Goal: Task Accomplishment & Management: Complete application form

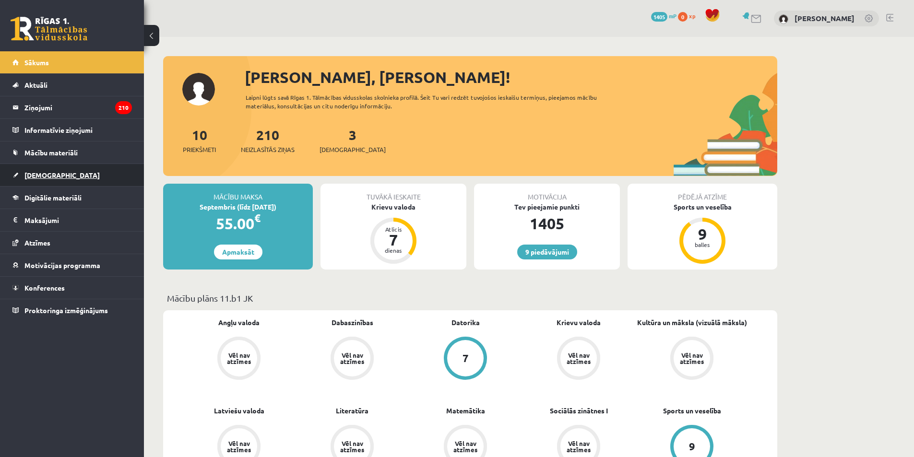
click at [42, 176] on span "[DEMOGRAPHIC_DATA]" at bounding box center [61, 175] width 75 height 9
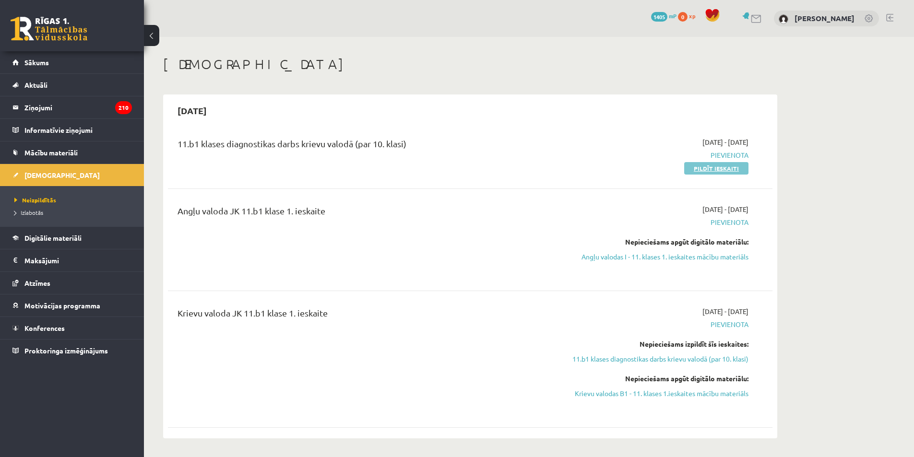
click at [731, 170] on link "Pildīt ieskaiti" at bounding box center [716, 168] width 64 height 12
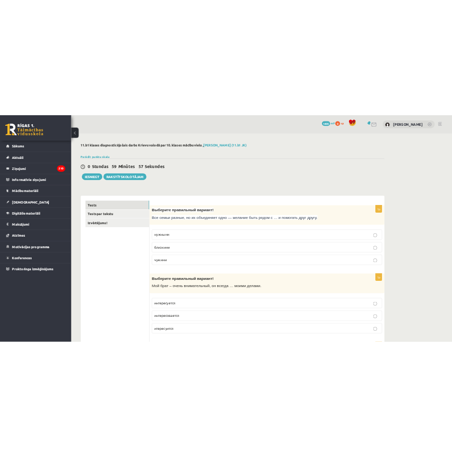
scroll to position [48, 0]
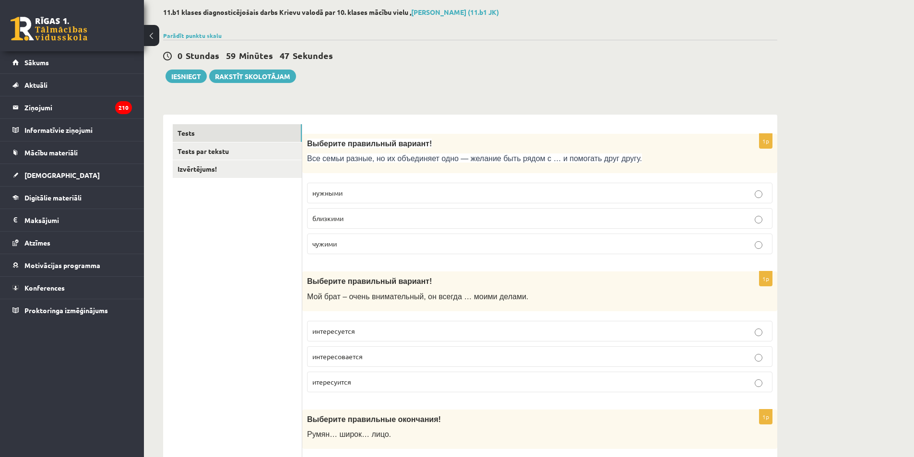
click at [363, 71] on div "0 Stundas 59 Minūtes 47 Sekundes Iesniegt Rakstīt skolotājam" at bounding box center [470, 61] width 614 height 43
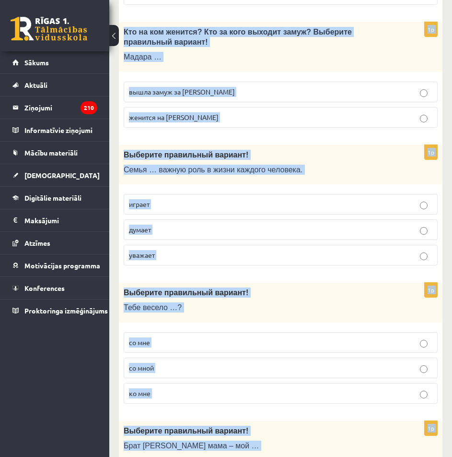
scroll to position [3084, 0]
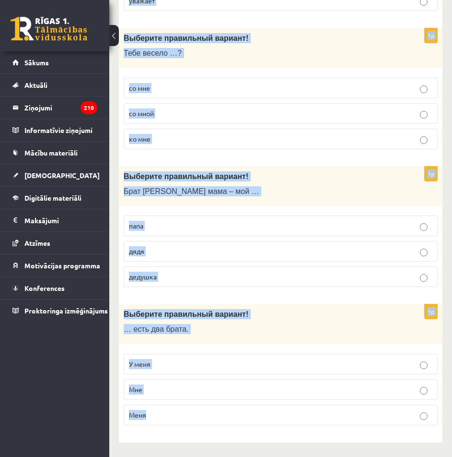
drag, startPoint x: 127, startPoint y: 178, endPoint x: 326, endPoint y: 427, distance: 318.7
copy form "Loremips dolorsitam consect! Adi elits doeius, te in utlaboreet dolo — magnaal …"
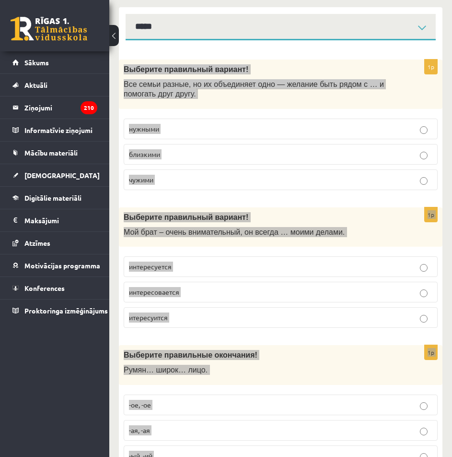
scroll to position [0, 0]
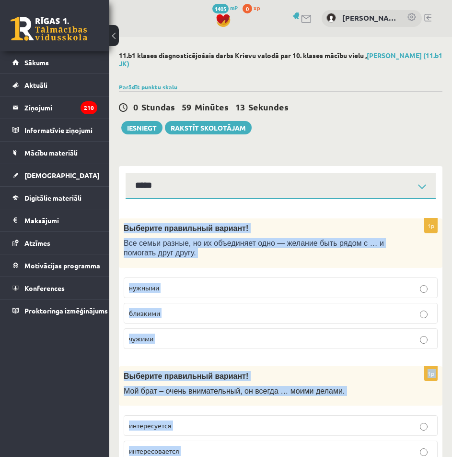
click at [134, 262] on div "Выберите правильный вариант! Все семьи разные, но их объединяет одно — желание …" at bounding box center [281, 242] width 324 height 49
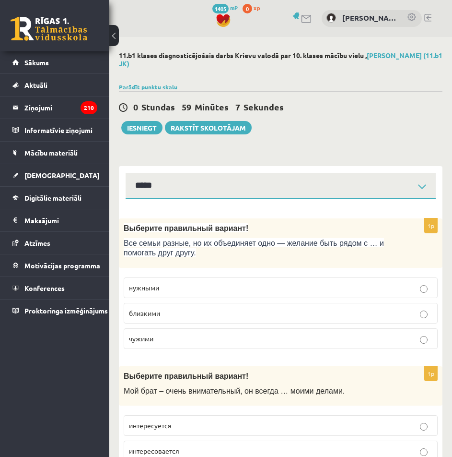
click at [193, 310] on p "близкими" at bounding box center [281, 313] width 304 height 10
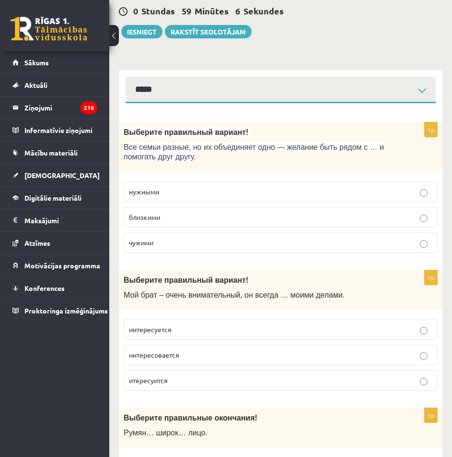
scroll to position [144, 0]
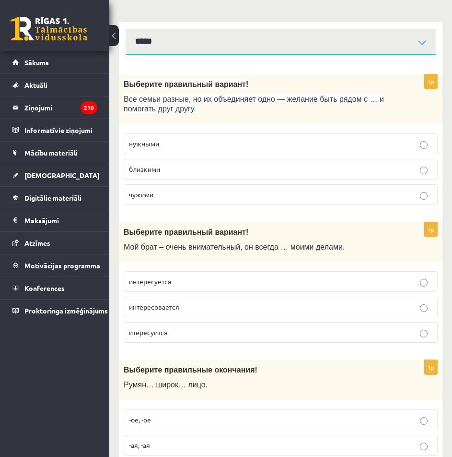
click at [221, 281] on p "интересуется" at bounding box center [281, 281] width 304 height 10
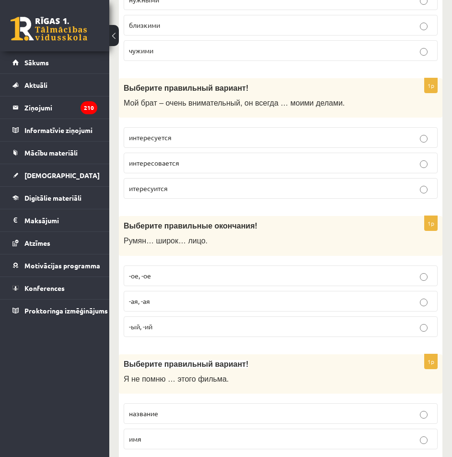
scroll to position [336, 0]
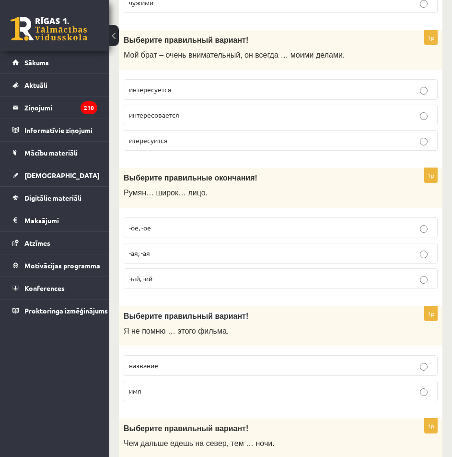
click at [222, 229] on p "-ое, -ое" at bounding box center [281, 228] width 304 height 10
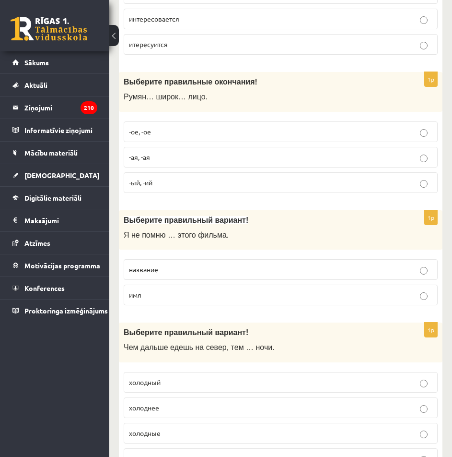
click at [216, 273] on p "название" at bounding box center [281, 269] width 304 height 10
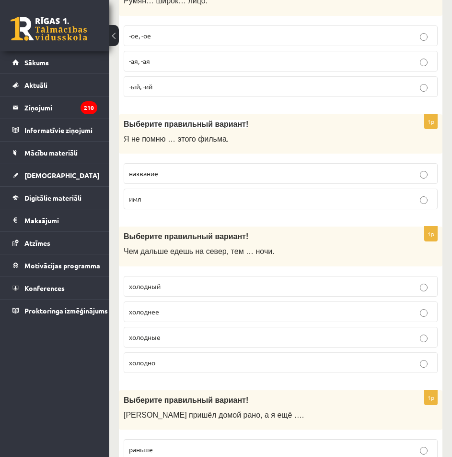
click at [188, 307] on p "холоднее" at bounding box center [281, 311] width 304 height 10
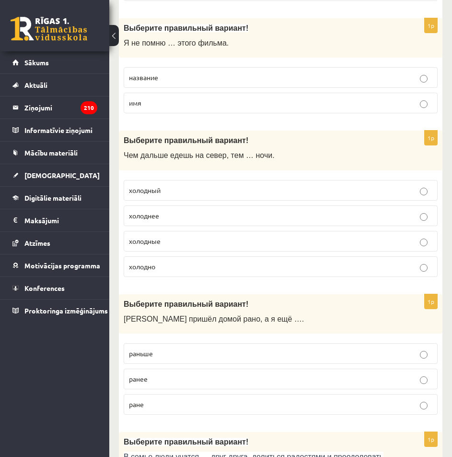
scroll to position [671, 0]
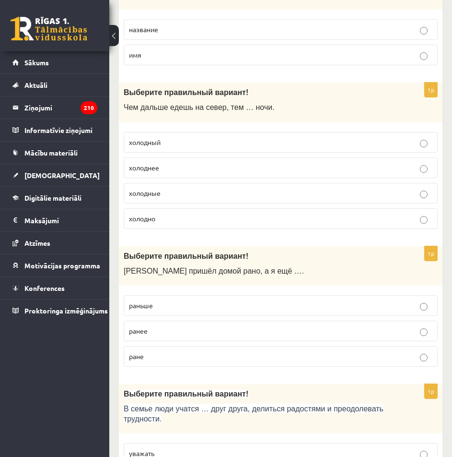
click at [223, 299] on label "раньше" at bounding box center [281, 305] width 314 height 21
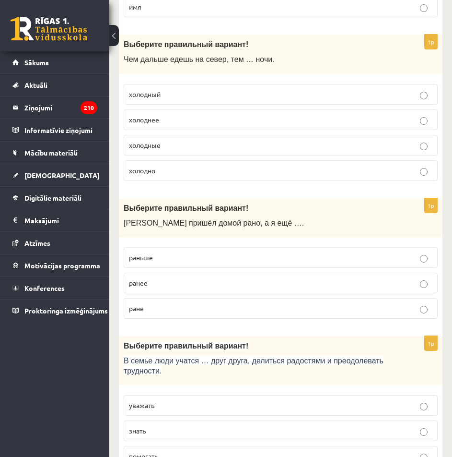
scroll to position [767, 0]
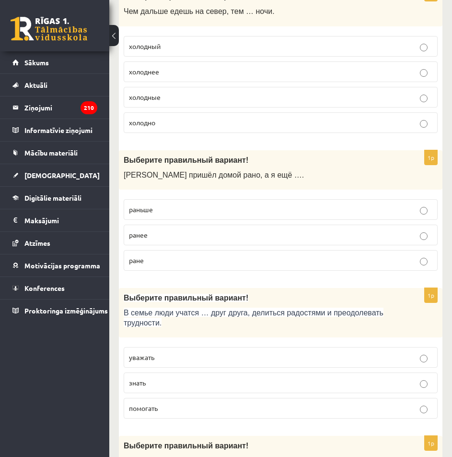
click at [198, 355] on p "уважать" at bounding box center [281, 357] width 304 height 10
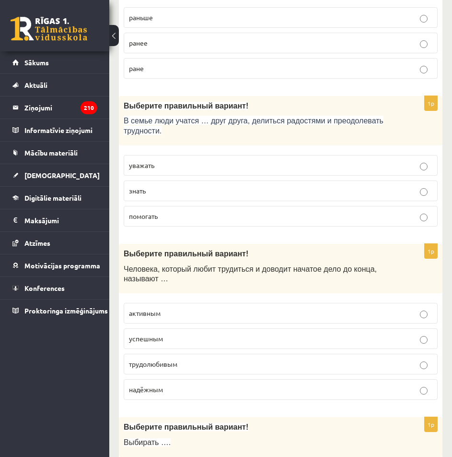
scroll to position [1007, 0]
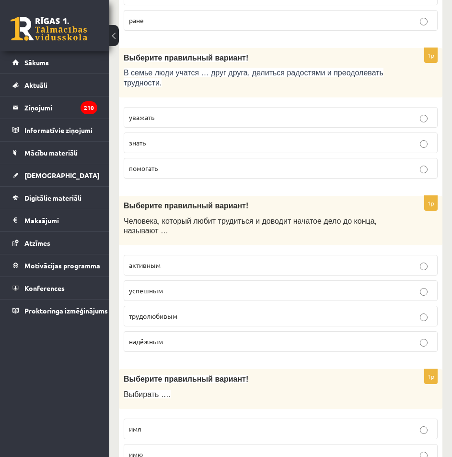
click at [177, 313] on span "трудолюбивым" at bounding box center [153, 315] width 48 height 9
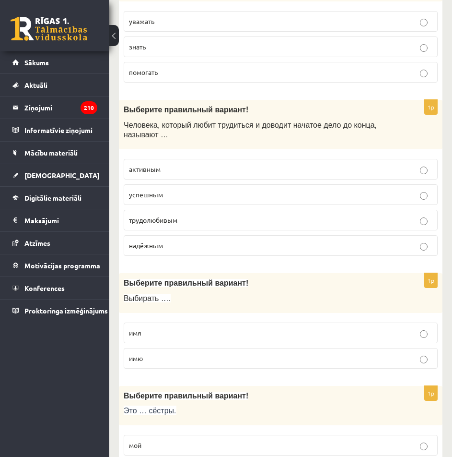
click at [169, 330] on p "имя" at bounding box center [281, 333] width 304 height 10
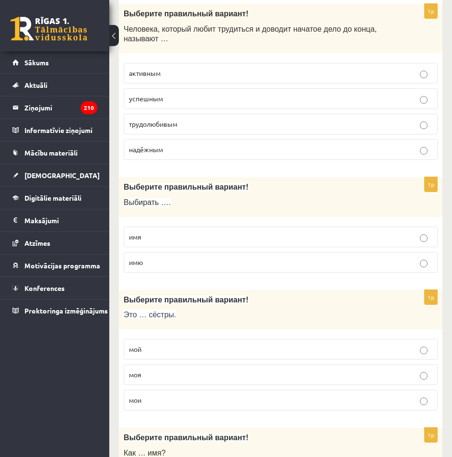
scroll to position [1247, 0]
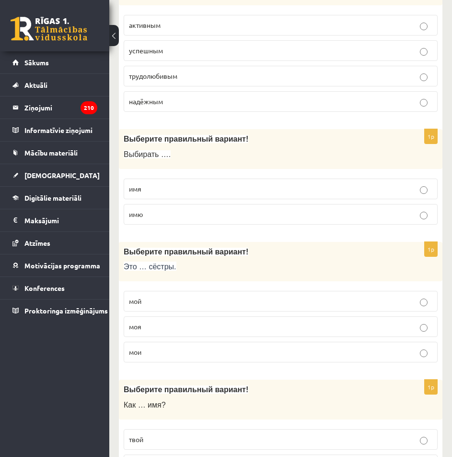
click at [181, 353] on p "мои" at bounding box center [281, 352] width 304 height 10
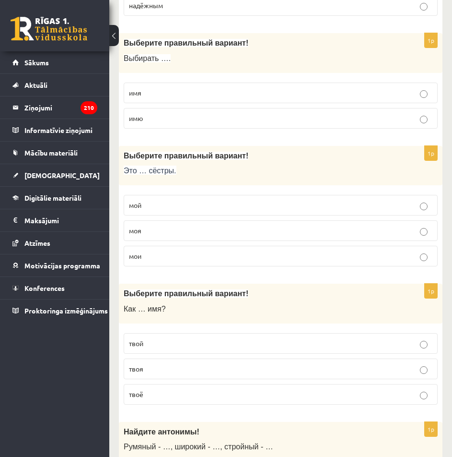
click at [168, 394] on p "твоё" at bounding box center [281, 394] width 304 height 10
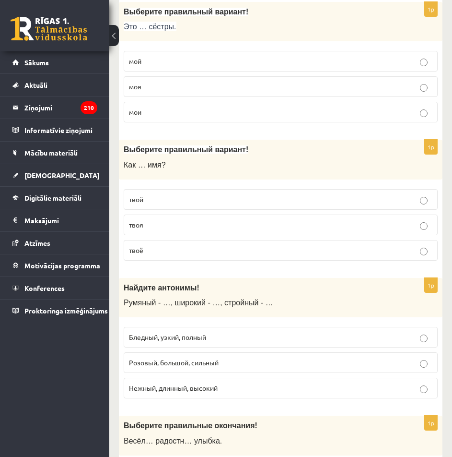
scroll to position [1535, 0]
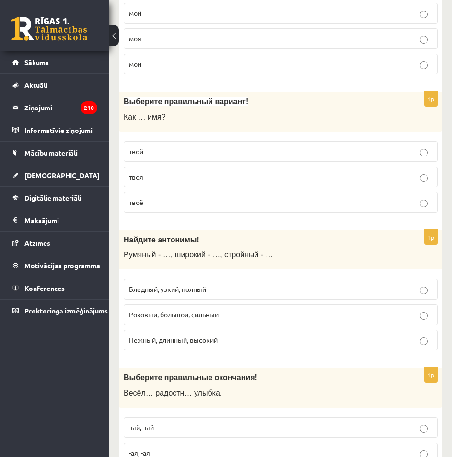
click at [239, 287] on p "Бледный, узкий, полный" at bounding box center [281, 289] width 304 height 10
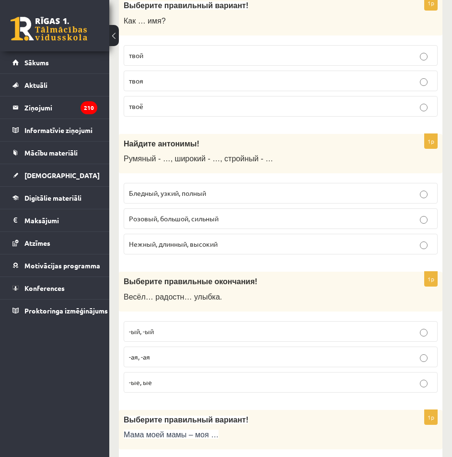
click at [205, 358] on p "-ая, -ая" at bounding box center [281, 357] width 304 height 10
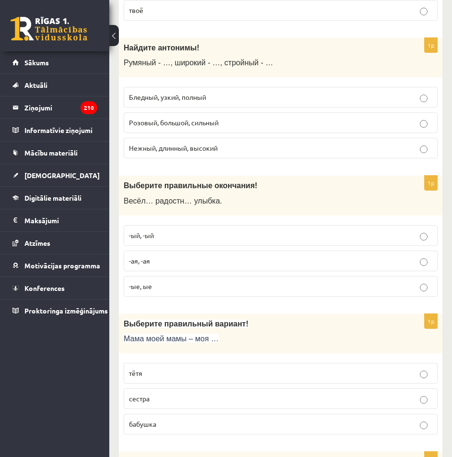
scroll to position [1775, 0]
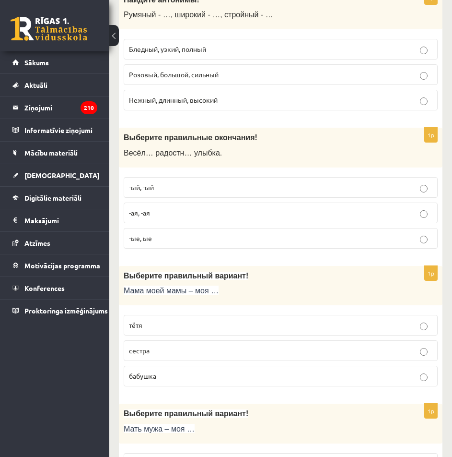
click at [168, 374] on p "бабушка" at bounding box center [281, 376] width 304 height 10
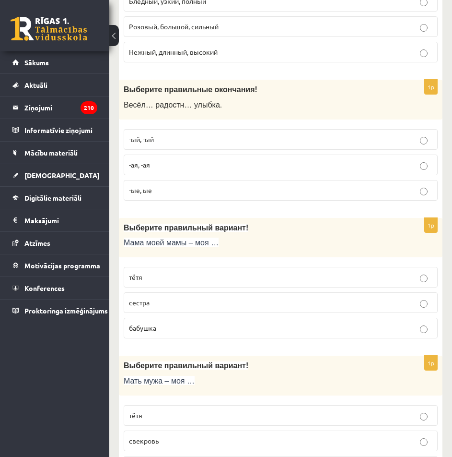
scroll to position [1871, 0]
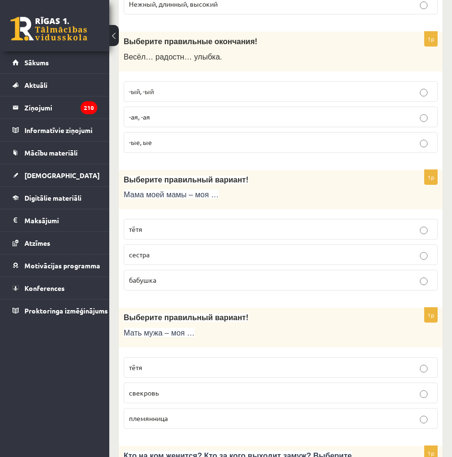
click at [172, 393] on p "свекровь" at bounding box center [281, 393] width 304 height 10
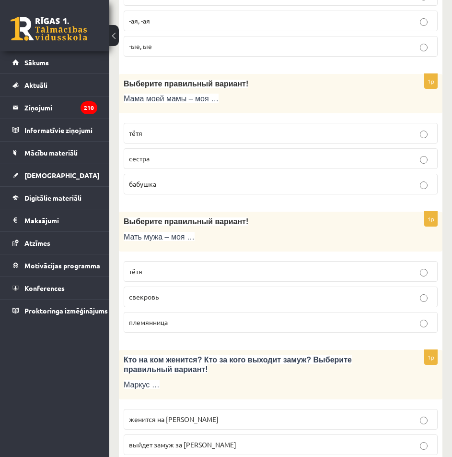
scroll to position [2014, 0]
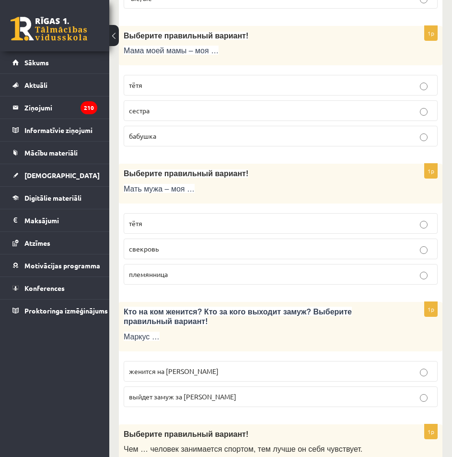
click at [203, 367] on p "женится на [PERSON_NAME]" at bounding box center [281, 371] width 304 height 10
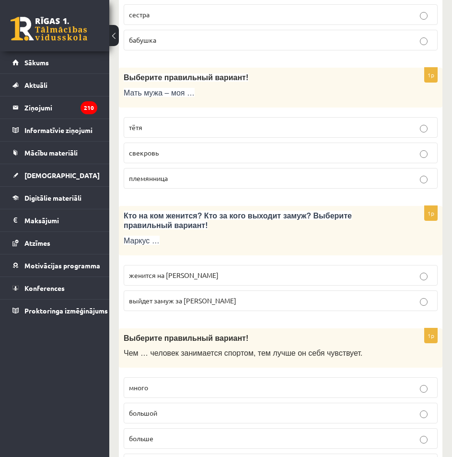
scroll to position [2158, 0]
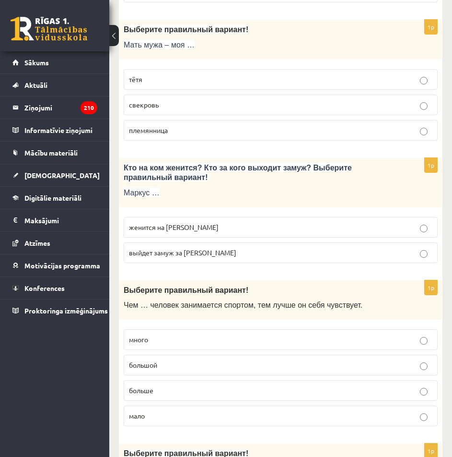
click at [197, 390] on p "больше" at bounding box center [281, 390] width 304 height 10
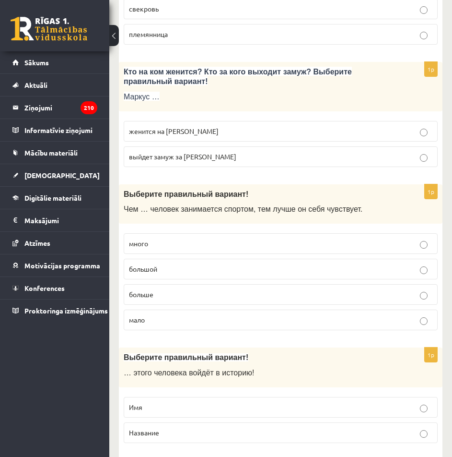
scroll to position [2302, 0]
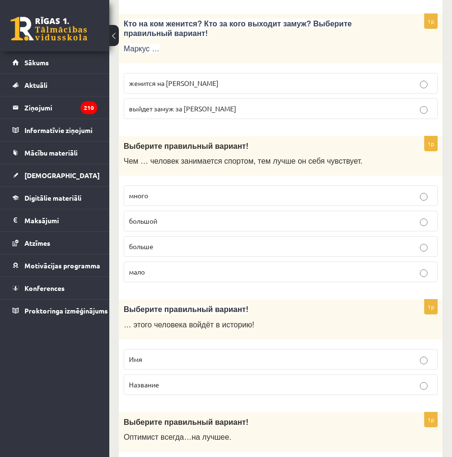
click at [200, 362] on p "Имя" at bounding box center [281, 359] width 304 height 10
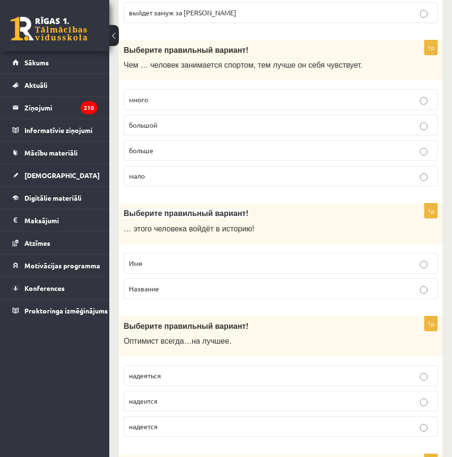
scroll to position [2446, 0]
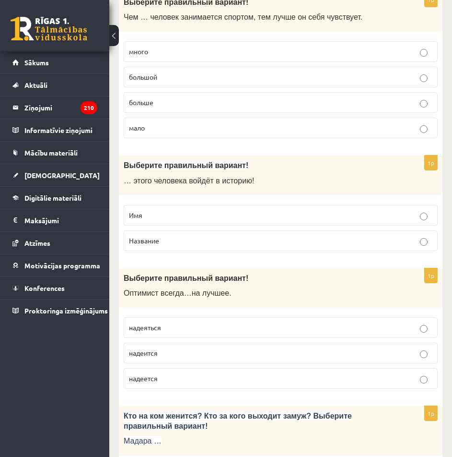
click at [219, 376] on p "надеется" at bounding box center [281, 378] width 304 height 10
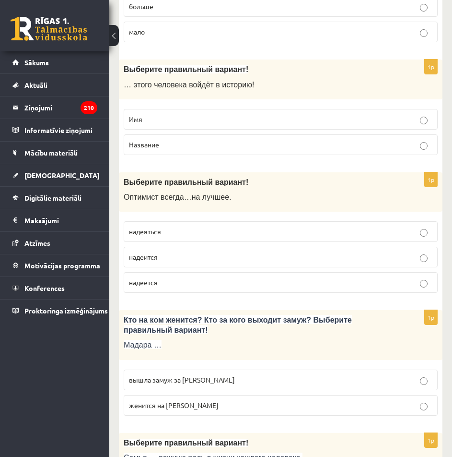
scroll to position [2590, 0]
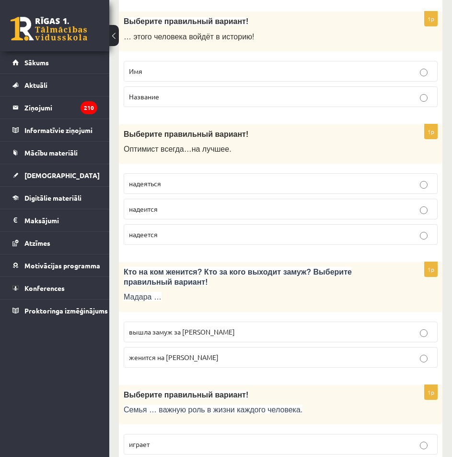
click at [217, 332] on p "вышла замуж за [PERSON_NAME]" at bounding box center [281, 332] width 304 height 10
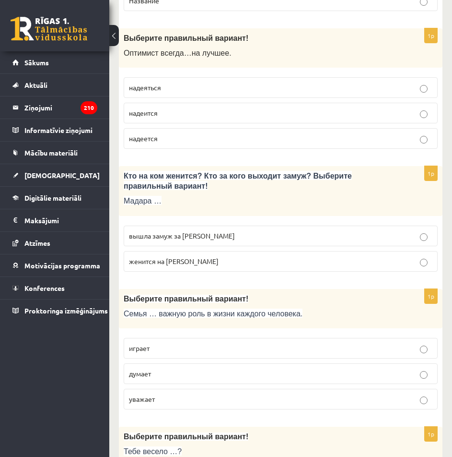
scroll to position [2734, 0]
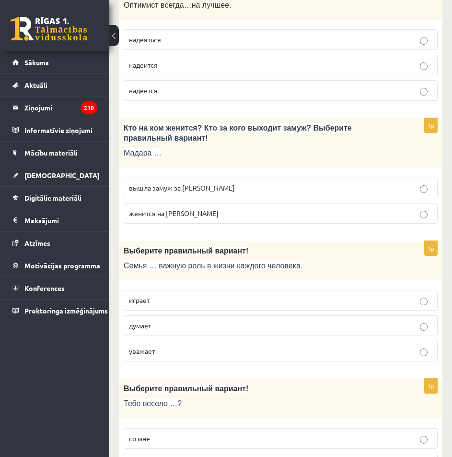
click at [223, 296] on p "играет" at bounding box center [281, 300] width 304 height 10
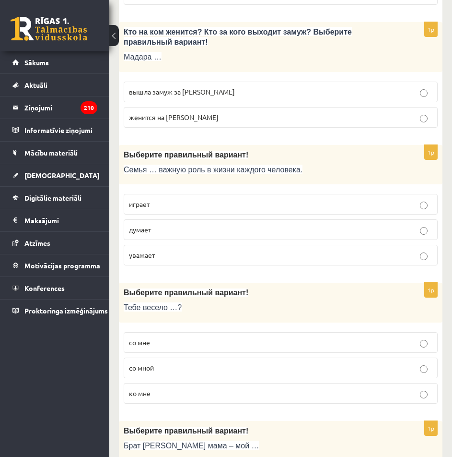
scroll to position [2878, 0]
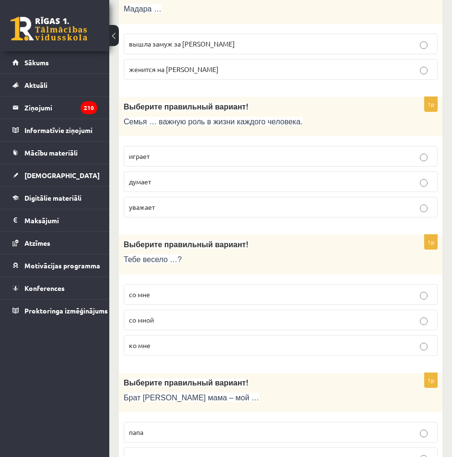
click at [213, 323] on p "со мной" at bounding box center [281, 320] width 304 height 10
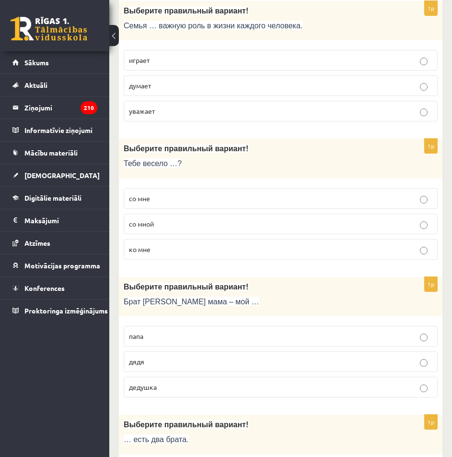
scroll to position [3022, 0]
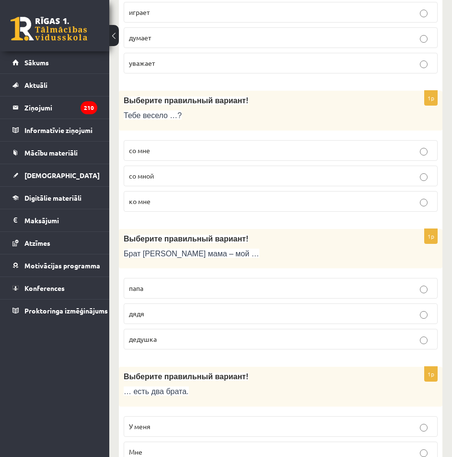
click at [224, 317] on p "дядя" at bounding box center [281, 313] width 304 height 10
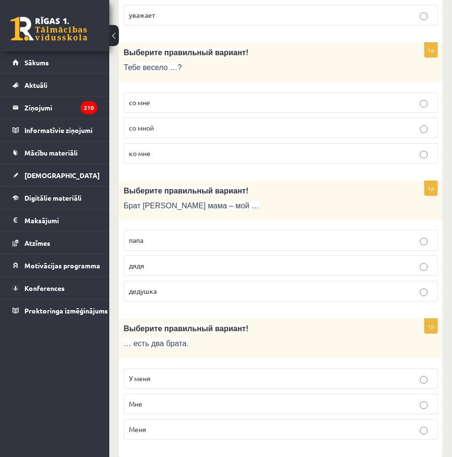
scroll to position [3084, 0]
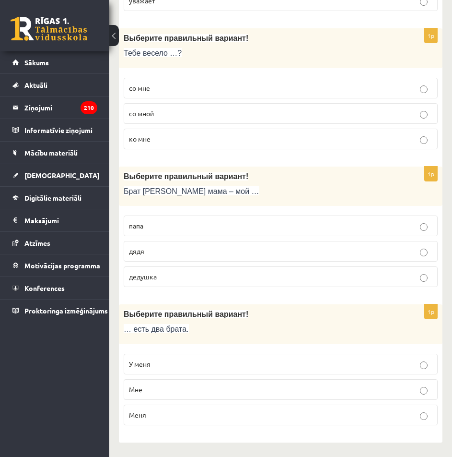
click at [168, 365] on p "У меня" at bounding box center [281, 364] width 304 height 10
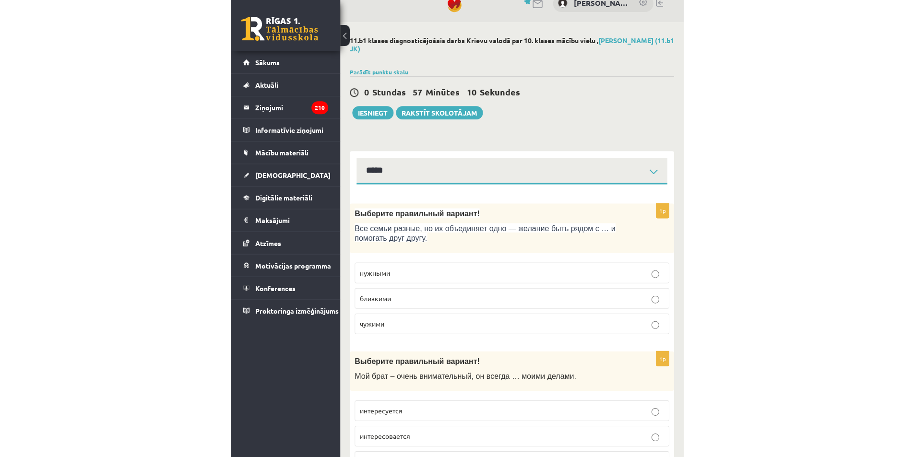
scroll to position [0, 0]
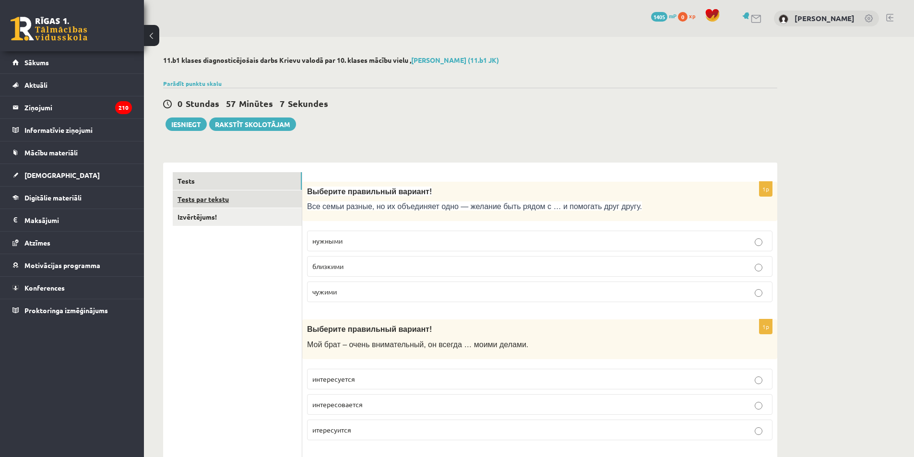
click at [193, 200] on link "Tests par tekstu" at bounding box center [237, 199] width 129 height 18
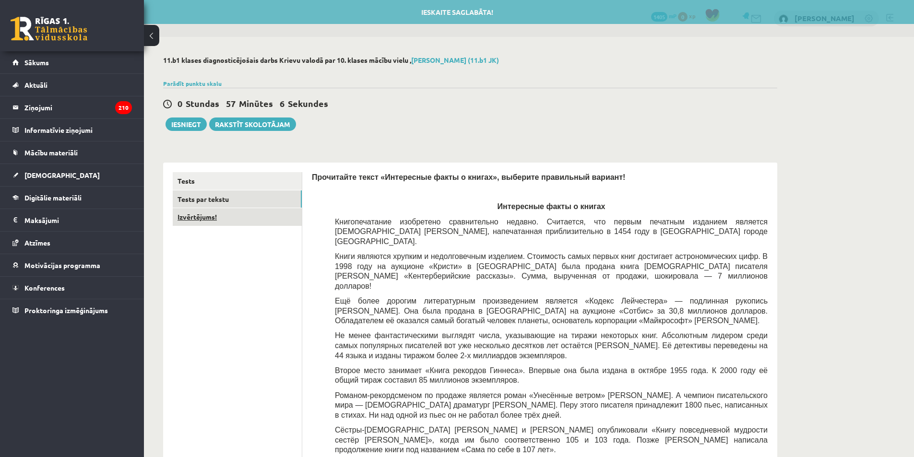
click at [198, 224] on link "Izvērtējums!" at bounding box center [237, 217] width 129 height 18
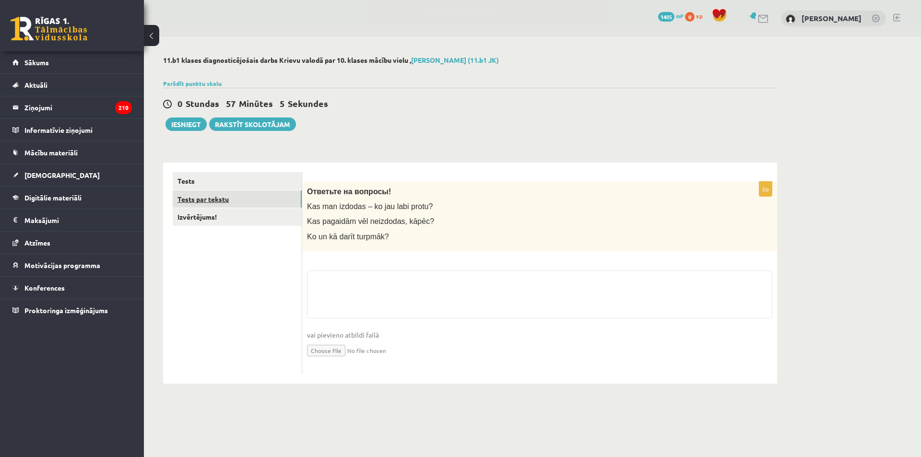
click at [207, 204] on link "Tests par tekstu" at bounding box center [237, 199] width 129 height 18
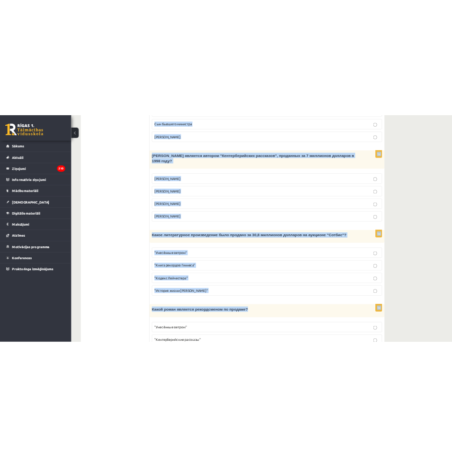
scroll to position [822, 0]
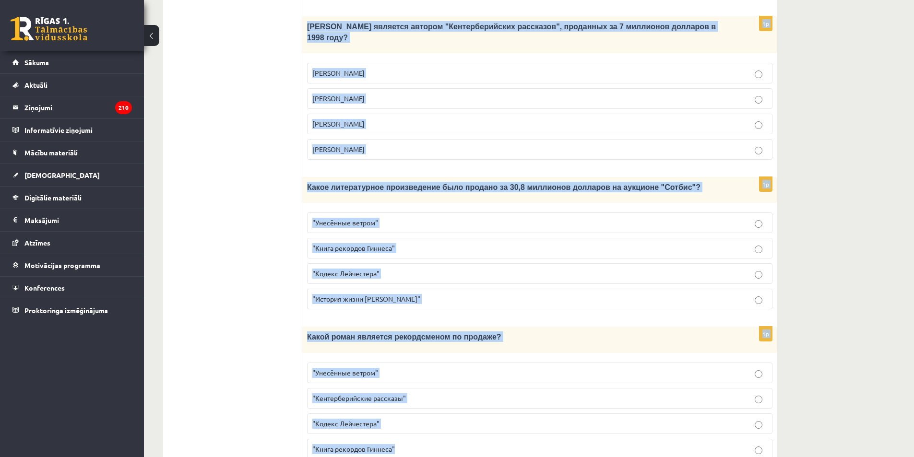
drag, startPoint x: 313, startPoint y: 178, endPoint x: 591, endPoint y: 412, distance: 363.3
copy form "Прочитайте текст «Интересные факты о книгах», выберите правильный вариант! Инте…"
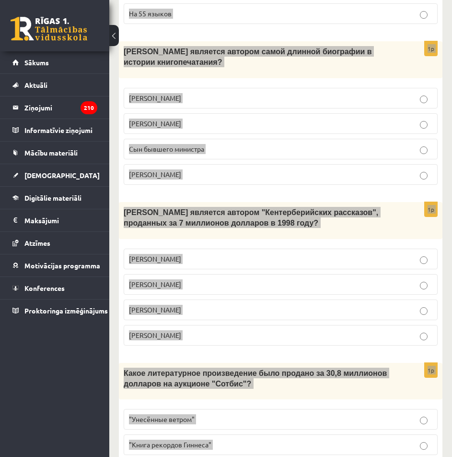
scroll to position [390, 0]
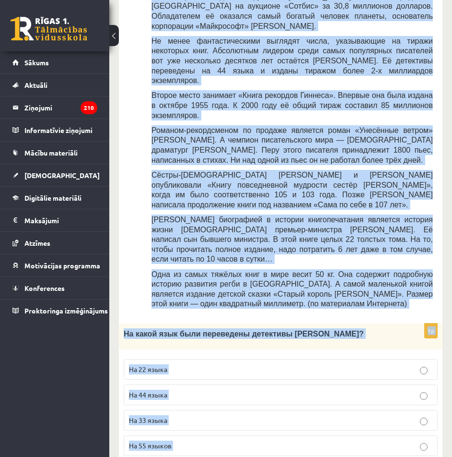
click at [134, 211] on div "Прочитайте текст «Интересные факты о книгах», выберите правильный вариант! Инте…" at bounding box center [281, 65] width 305 height 495
click at [406, 323] on div "На какой язык были переведены детективы [PERSON_NAME]?" at bounding box center [281, 336] width 324 height 26
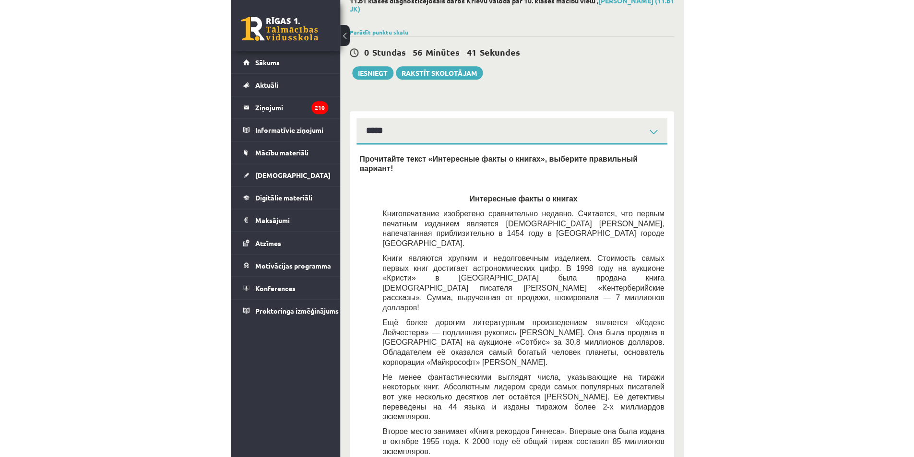
scroll to position [0, 0]
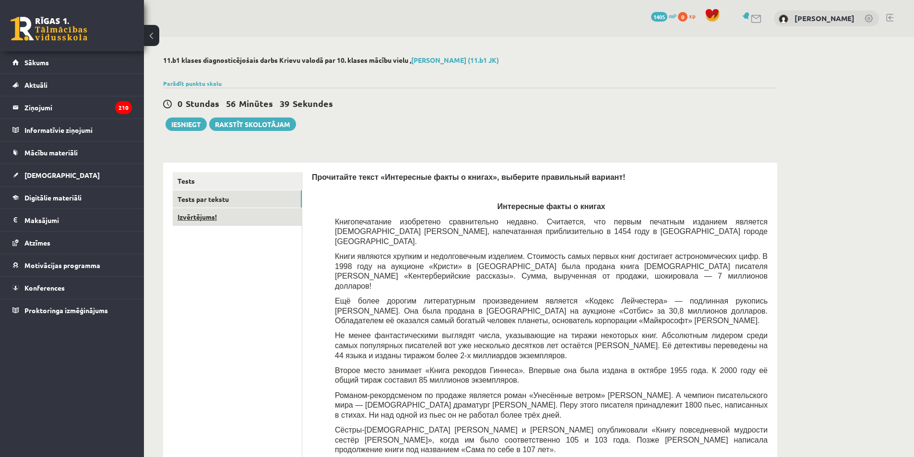
click at [223, 220] on link "Izvērtējums!" at bounding box center [237, 217] width 129 height 18
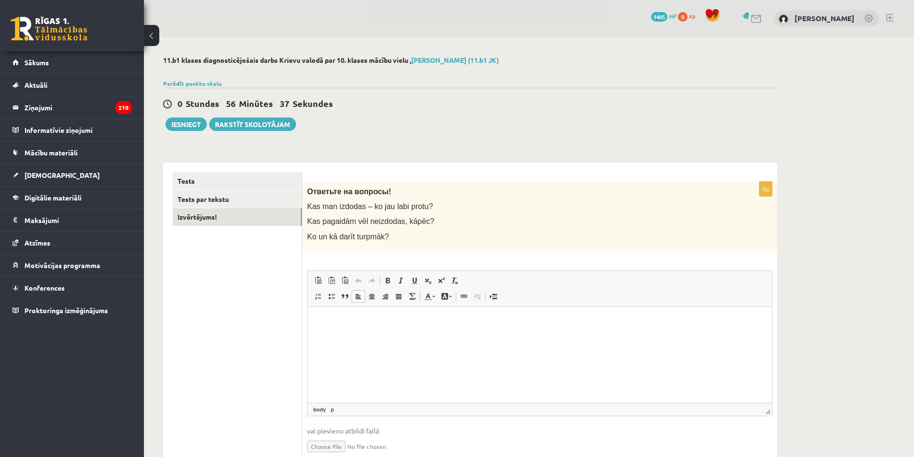
click at [388, 330] on html at bounding box center [539, 320] width 464 height 29
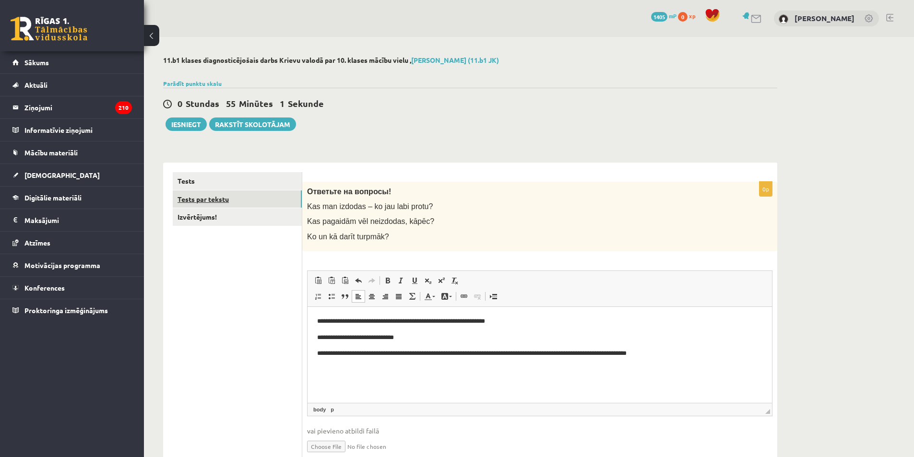
click at [209, 200] on link "Tests par tekstu" at bounding box center [237, 199] width 129 height 18
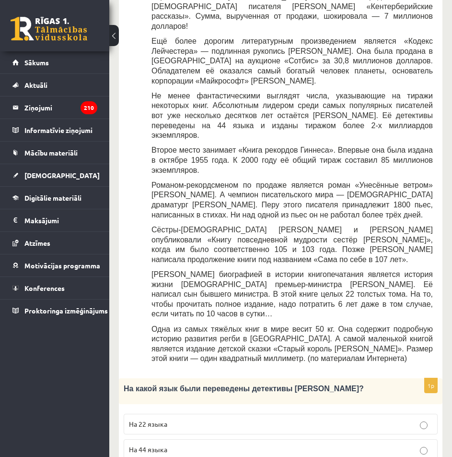
scroll to position [384, 0]
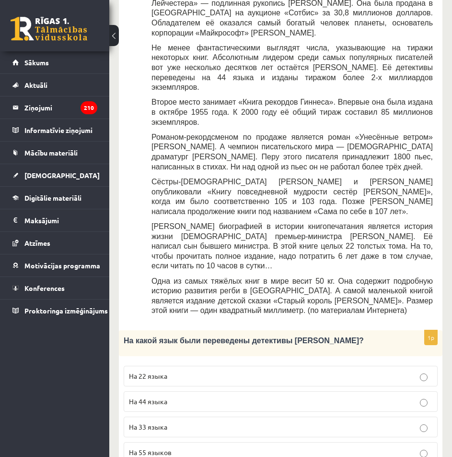
click at [205, 396] on p "На 44 языка" at bounding box center [281, 401] width 304 height 10
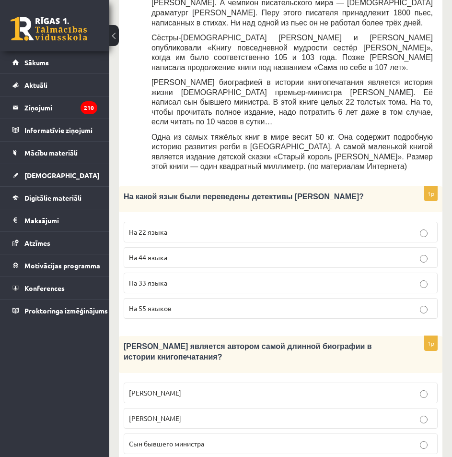
scroll to position [576, 0]
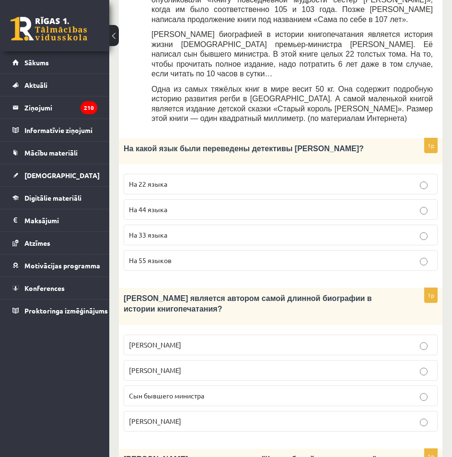
click at [225, 390] on p "Сын бывшего министра" at bounding box center [281, 395] width 304 height 10
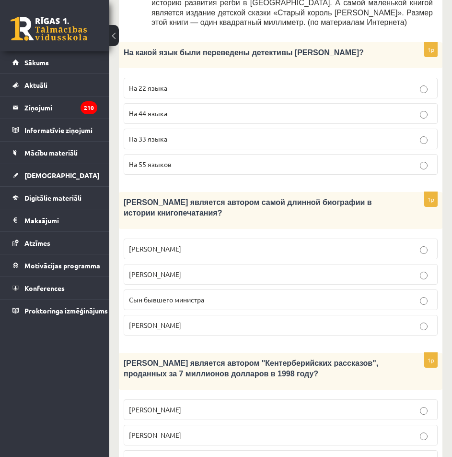
scroll to position [719, 0]
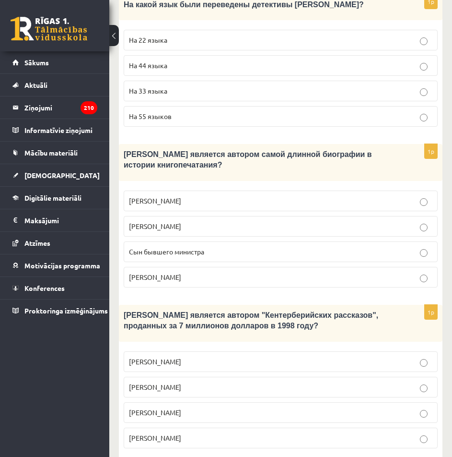
click at [220, 407] on p "[PERSON_NAME]" at bounding box center [281, 412] width 304 height 10
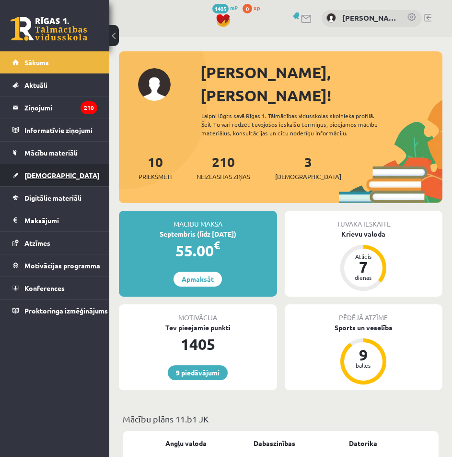
click at [41, 170] on link "[DEMOGRAPHIC_DATA]" at bounding box center [54, 175] width 85 height 22
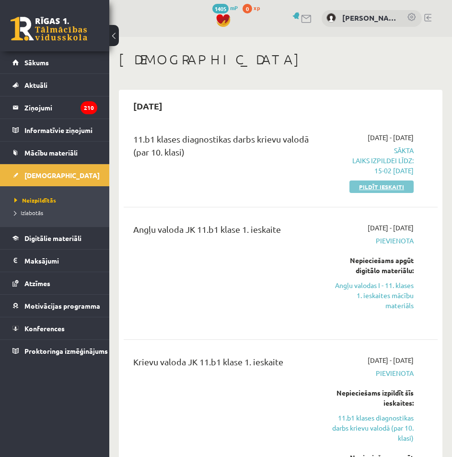
click at [381, 184] on link "Pildīt ieskaiti" at bounding box center [382, 186] width 64 height 12
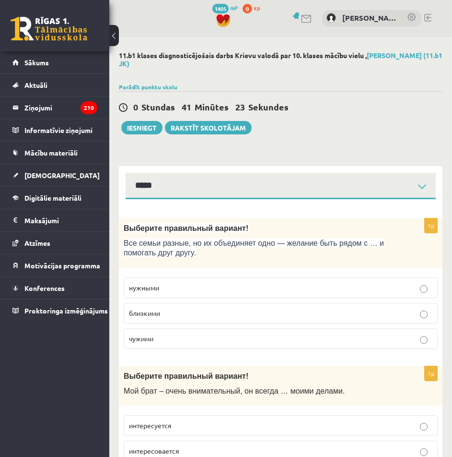
select select "**********"
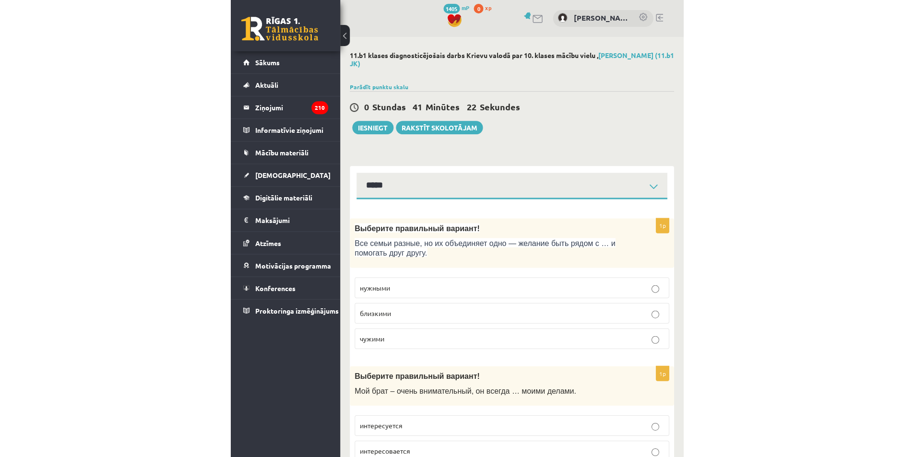
scroll to position [48, 0]
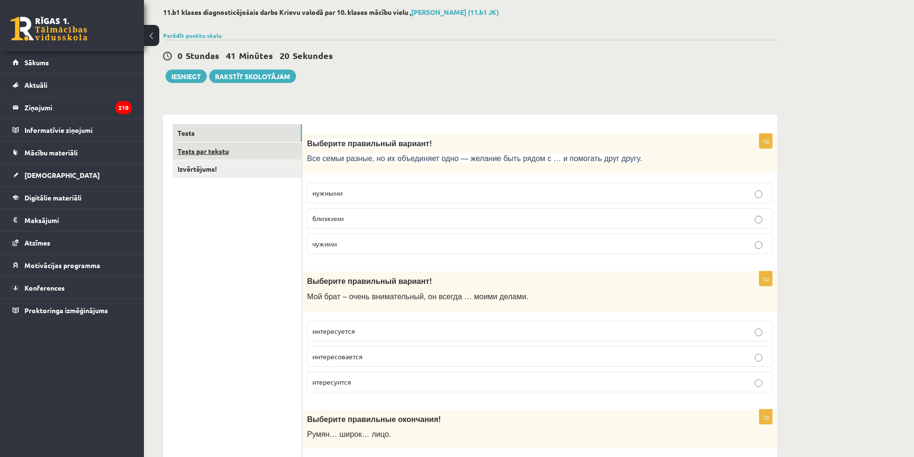
click at [232, 149] on link "Tests par tekstu" at bounding box center [237, 151] width 129 height 18
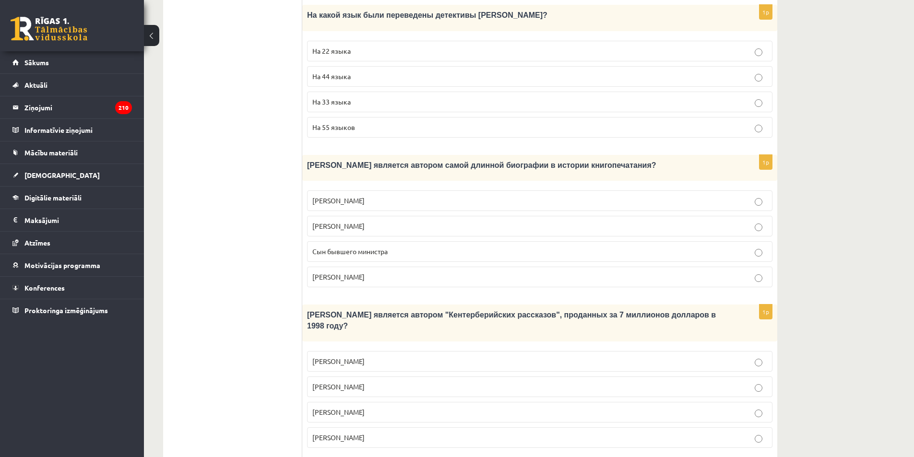
scroll to position [726, 0]
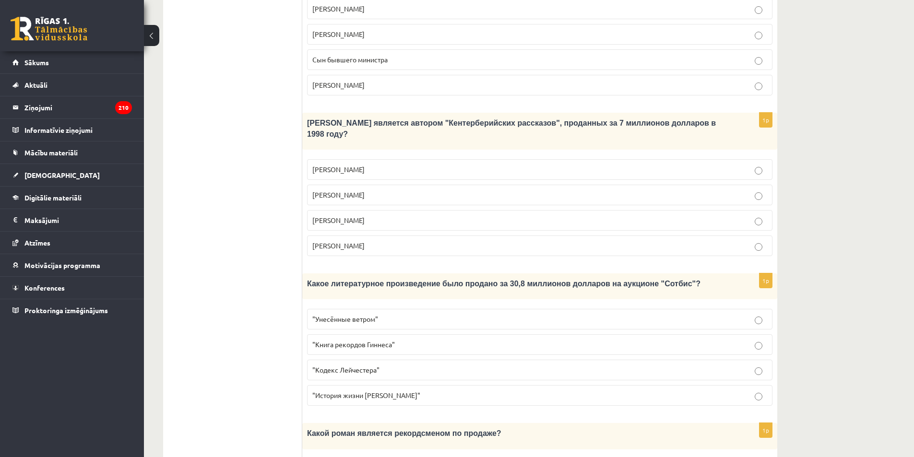
click at [366, 365] on p ""Кодекс Лейчестера"" at bounding box center [539, 370] width 455 height 10
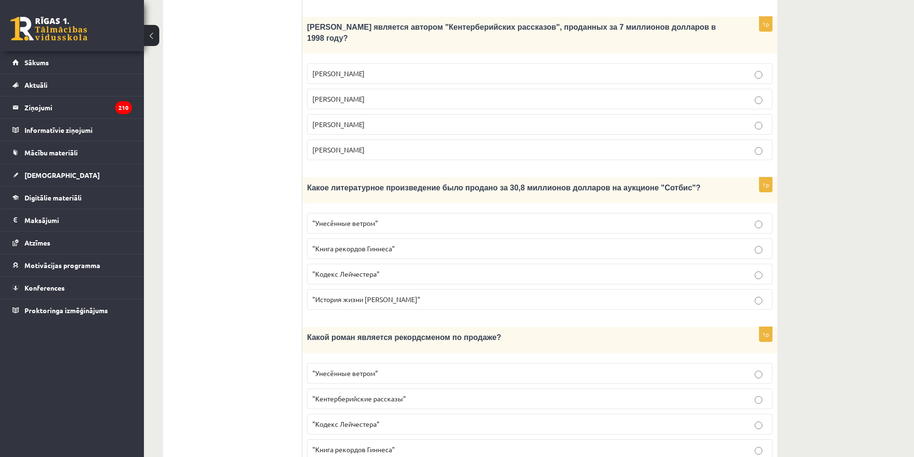
click at [372, 369] on span ""Унесённые ветром"" at bounding box center [345, 373] width 66 height 9
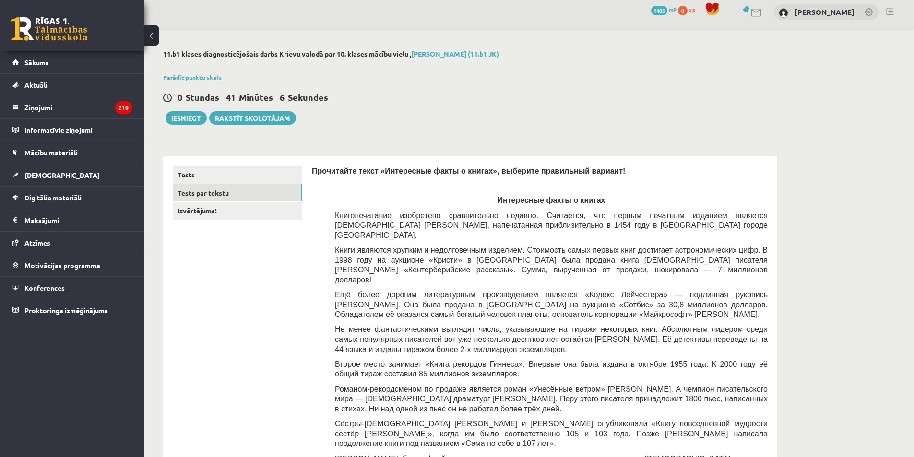
scroll to position [0, 0]
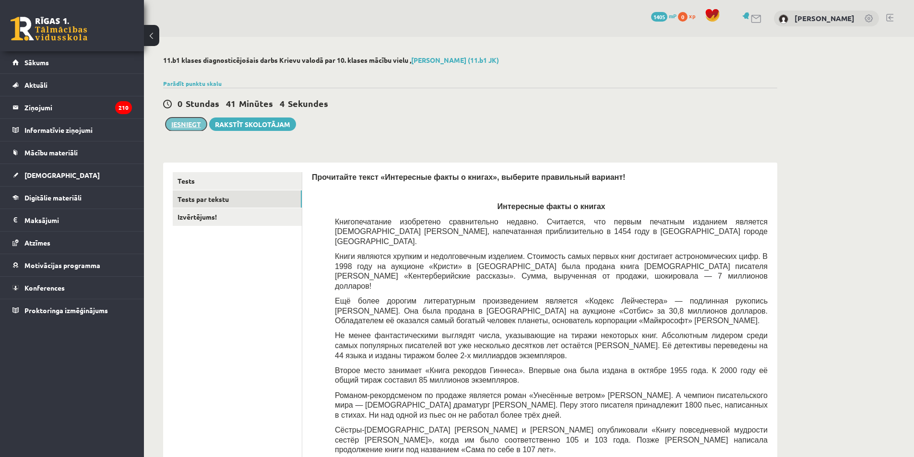
click at [192, 122] on button "Iesniegt" at bounding box center [185, 124] width 41 height 13
click at [230, 180] on link "Tests" at bounding box center [237, 181] width 129 height 18
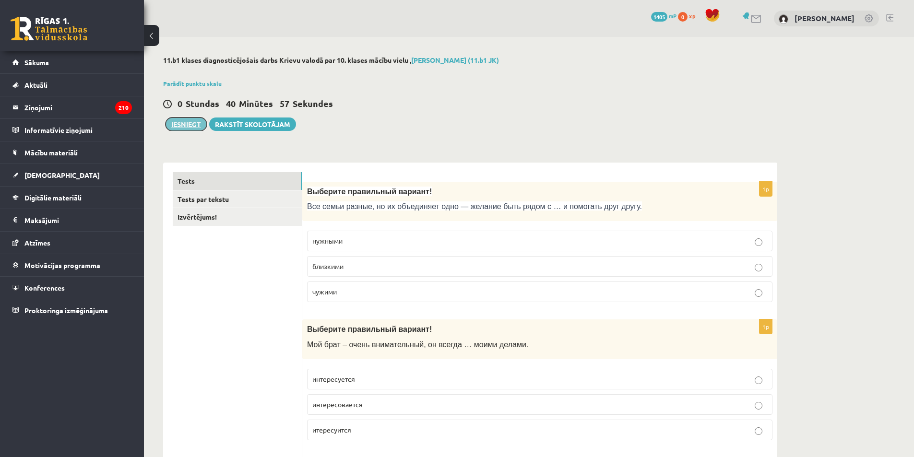
click at [188, 119] on button "Iesniegt" at bounding box center [185, 124] width 41 height 13
